Goal: Navigation & Orientation: Find specific page/section

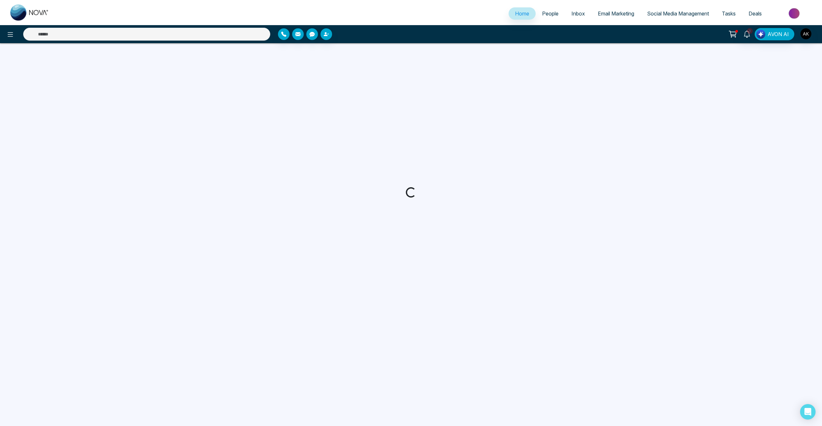
select select "*"
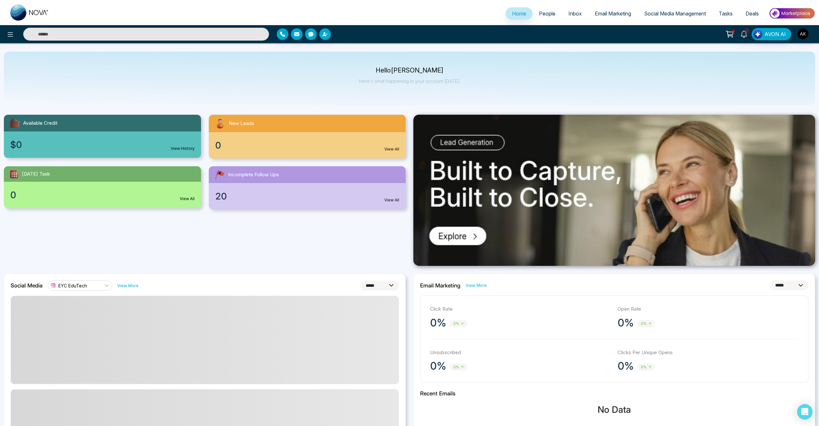
click at [544, 11] on span "People" at bounding box center [547, 13] width 16 height 6
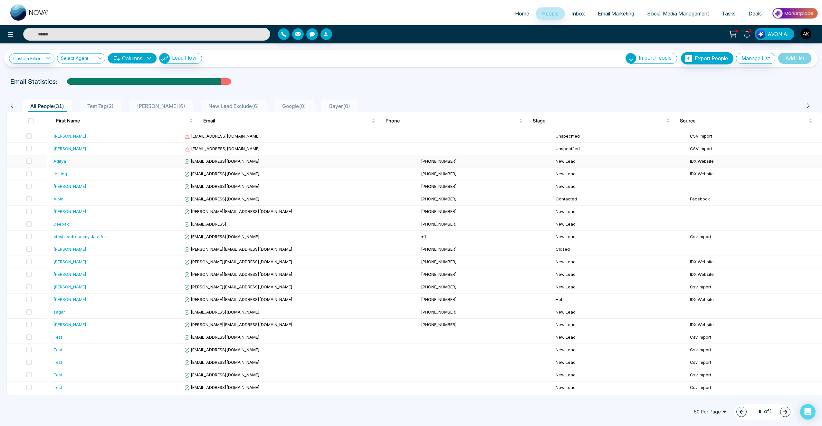
click at [63, 160] on div "Aditya" at bounding box center [59, 161] width 13 height 6
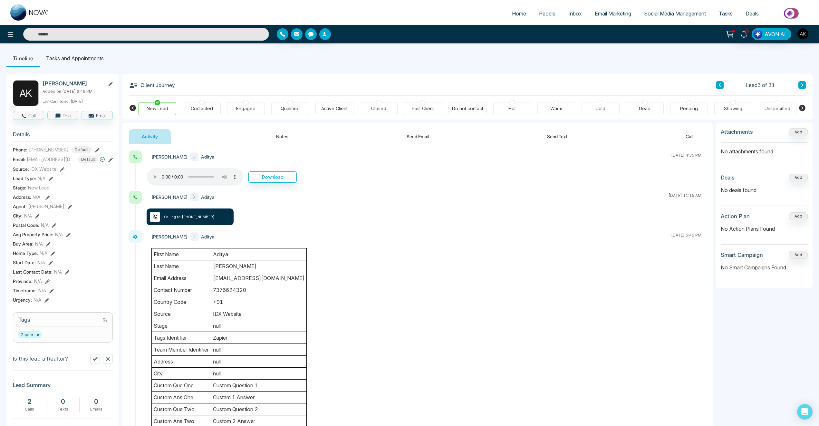
click at [206, 109] on div "Contacted" at bounding box center [202, 108] width 22 height 6
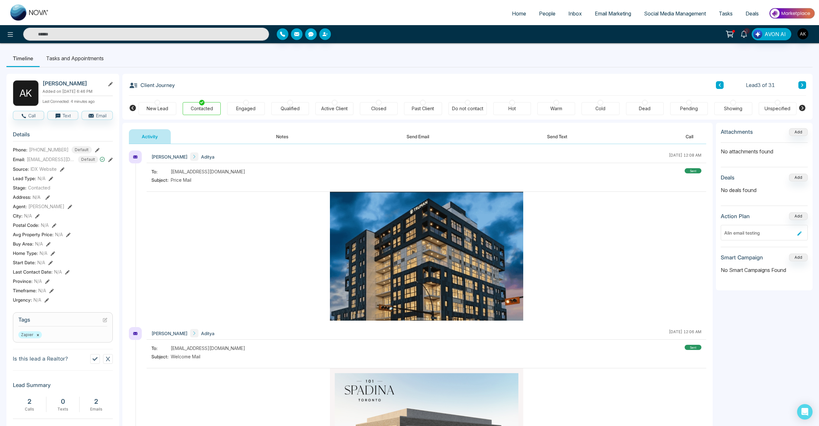
click at [545, 14] on span "People" at bounding box center [547, 13] width 16 height 6
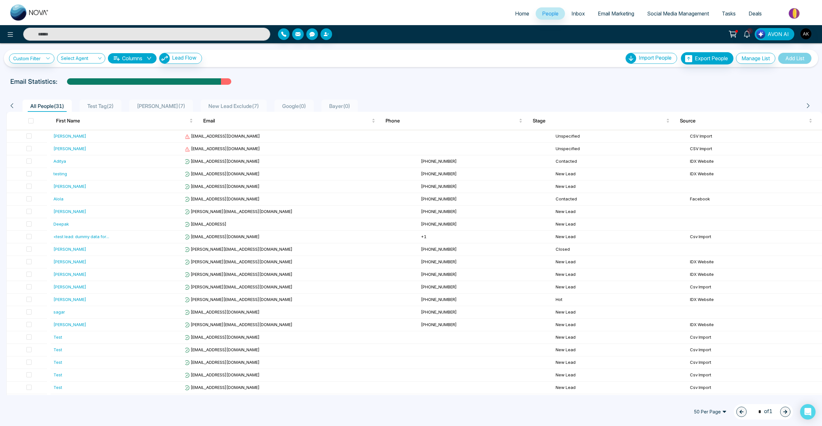
click at [517, 13] on span "Home" at bounding box center [522, 13] width 14 height 6
select select "*"
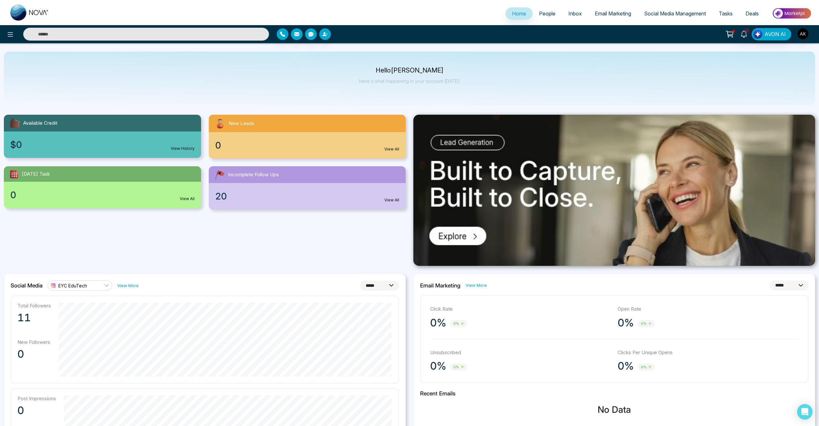
click at [615, 14] on span "Email Marketing" at bounding box center [612, 13] width 36 height 6
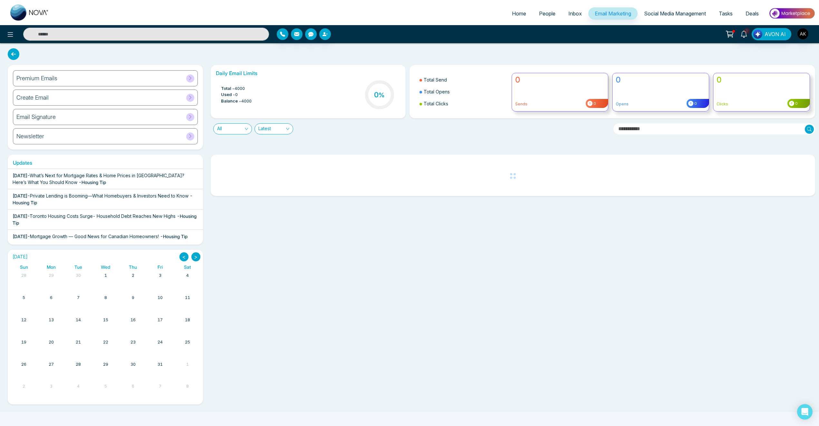
click at [49, 76] on h6 "Premium Emails" at bounding box center [36, 78] width 41 height 7
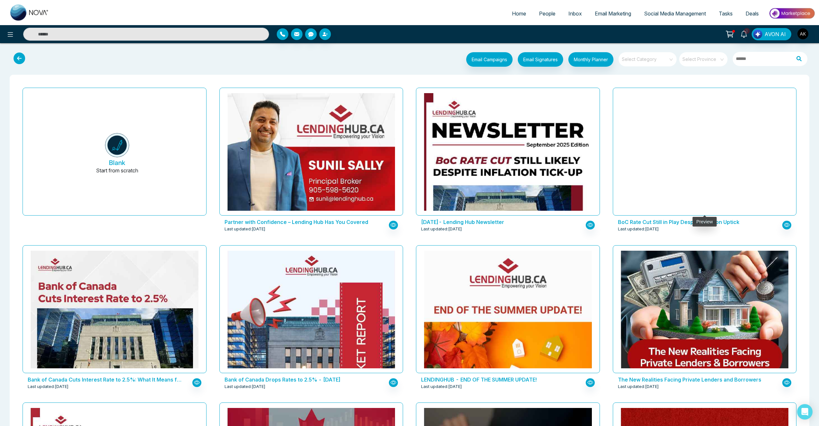
scroll to position [1, 0]
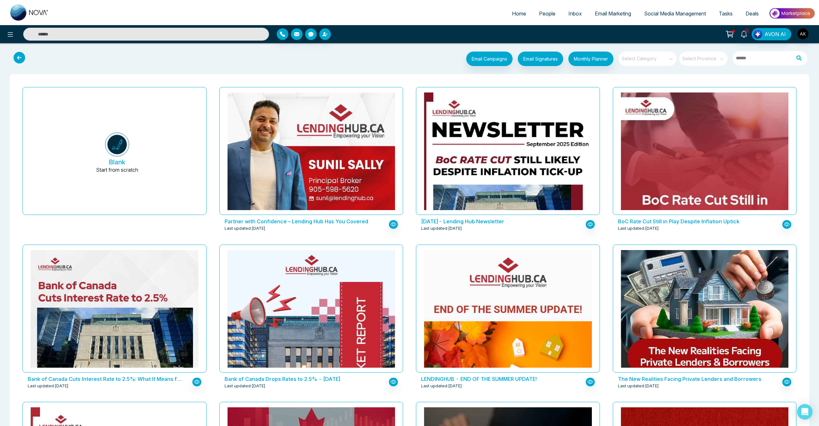
click at [674, 13] on span "Social Media Management" at bounding box center [675, 13] width 62 height 6
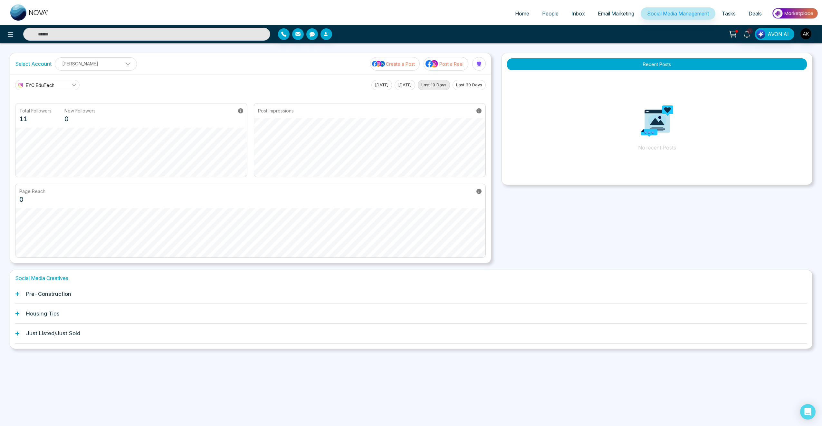
click at [733, 12] on span "Tasks" at bounding box center [729, 13] width 14 height 6
